Goal: Task Accomplishment & Management: Manage account settings

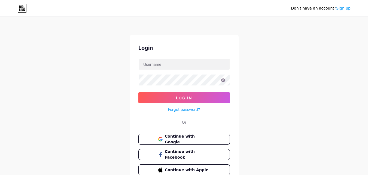
click at [165, 139] on span "Continue with Google" at bounding box center [187, 138] width 45 height 11
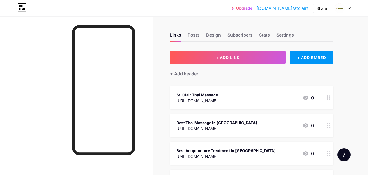
click at [350, 8] on icon at bounding box center [350, 8] width 2 height 1
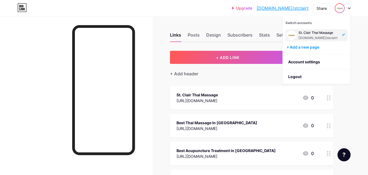
click at [310, 33] on div "St. Clair Thai Massage" at bounding box center [319, 33] width 40 height 4
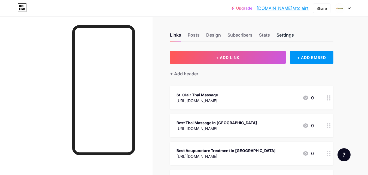
click at [283, 33] on div "Settings" at bounding box center [285, 37] width 17 height 10
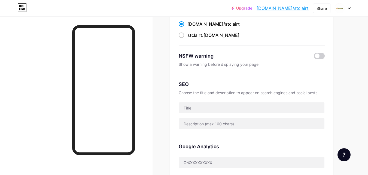
scroll to position [27, 0]
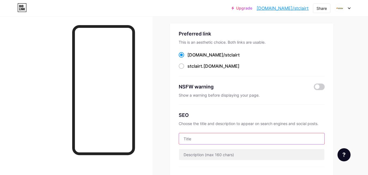
click at [194, 136] on input "text" at bounding box center [252, 138] width 146 height 11
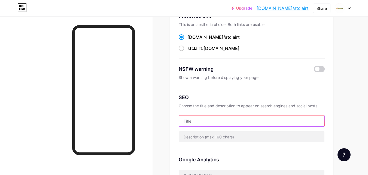
scroll to position [55, 0]
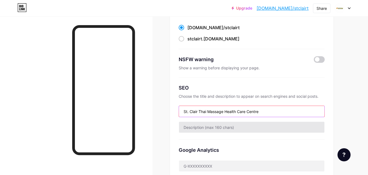
type input "St. Clair Thai Massage Health Care Centre"
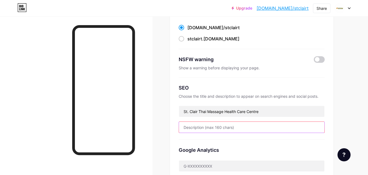
click at [199, 127] on input "text" at bounding box center [252, 127] width 146 height 11
click at [222, 128] on input "text" at bounding box center [252, 127] width 146 height 11
paste input "St. Clair Thai Massage offers authentic Thai massage, RMT, and holistic therapi…"
type input "St. Clair Thai Massage offers authentic Thai massage, RMT, and holistic therapi…"
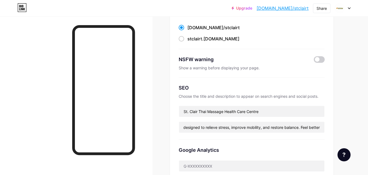
scroll to position [0, 0]
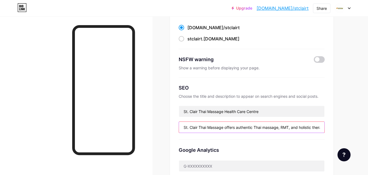
click at [284, 127] on input "St. Clair Thai Massage offers authentic Thai massage, RMT, and holistic therapi…" at bounding box center [252, 127] width 146 height 11
click at [282, 128] on input "St. Clair Thai Massage offers authentic Thai massage, RMT, and holistic therapi…" at bounding box center [252, 127] width 146 height 11
click at [284, 129] on input "St. Clair Thai Massage offers authentic Thai massage, RMT, and holistic therapi…" at bounding box center [252, 127] width 146 height 11
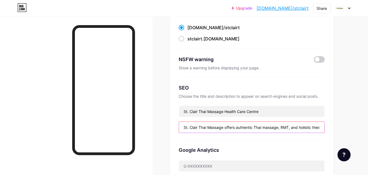
click at [284, 129] on input "St. Clair Thai Massage offers authentic Thai massage, RMT, and holistic therapi…" at bounding box center [252, 127] width 146 height 11
paste input "St. Clair Thai Massage offers authentic Thai massage, RMT, and holistic therapi…"
drag, startPoint x: 300, startPoint y: 127, endPoint x: 355, endPoint y: 123, distance: 55.0
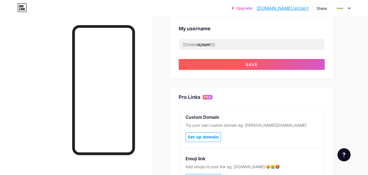
scroll to position [191, 0]
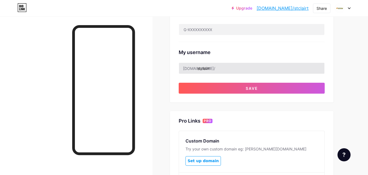
type input "St. Clair Thai Massage offers authentic Thai massage, RMT, and holistic therapi…"
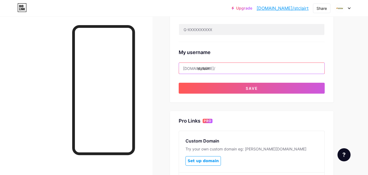
scroll to position [0, 0]
click at [216, 68] on input "stclairt" at bounding box center [252, 68] width 146 height 11
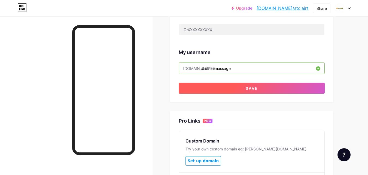
type input "stclairthaimassage"
click at [231, 87] on button "Save" at bounding box center [252, 88] width 146 height 11
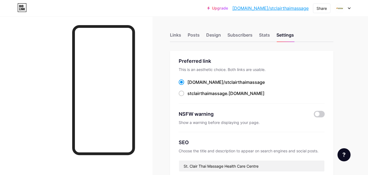
click at [299, 8] on link "bio.link/stclairthaimassage" at bounding box center [271, 8] width 76 height 7
click at [192, 35] on div "Posts" at bounding box center [194, 37] width 12 height 10
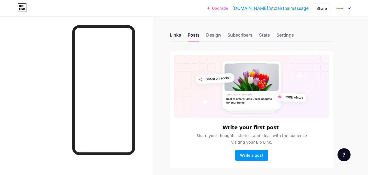
click at [178, 35] on div "Links" at bounding box center [175, 37] width 11 height 10
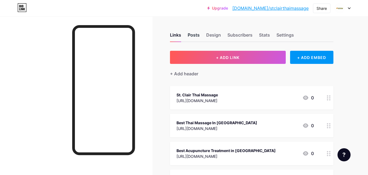
click at [194, 35] on div "Posts" at bounding box center [194, 37] width 12 height 10
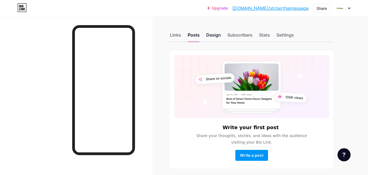
click at [218, 34] on div "Design" at bounding box center [213, 37] width 15 height 10
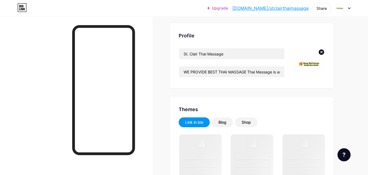
scroll to position [27, 0]
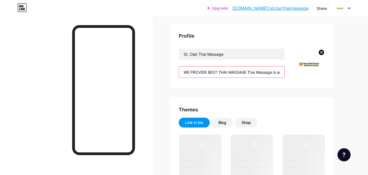
click at [236, 73] on input "WE PROVIDE BEST THAI MASSAGE Thai Massage is an ancient and dynamic bodywork th…" at bounding box center [232, 72] width 106 height 11
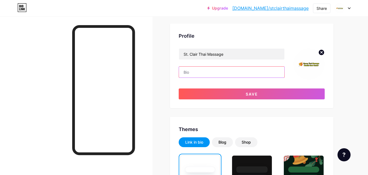
paste input "At St. Clair Thai Massage Health Care Centre, we specialize in traditional Thai…"
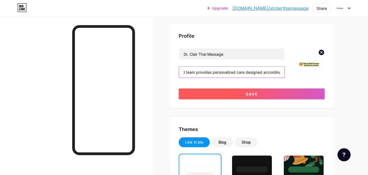
type input "At St. Clair Thai Massage Health Care Centre, we specialize in traditional Thai…"
click at [254, 94] on span "Save" at bounding box center [252, 94] width 12 height 5
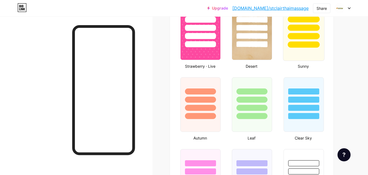
scroll to position [409, 0]
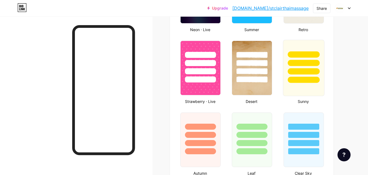
click at [303, 73] on div at bounding box center [304, 71] width 32 height 6
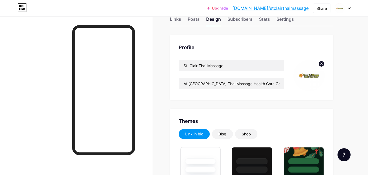
scroll to position [0, 0]
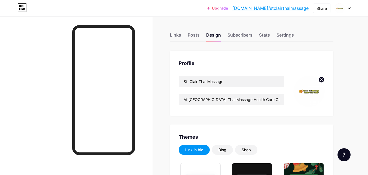
click at [297, 6] on link "bio.link/stclairthaimassage" at bounding box center [271, 8] width 76 height 7
